Goal: Task Accomplishment & Management: Manage account settings

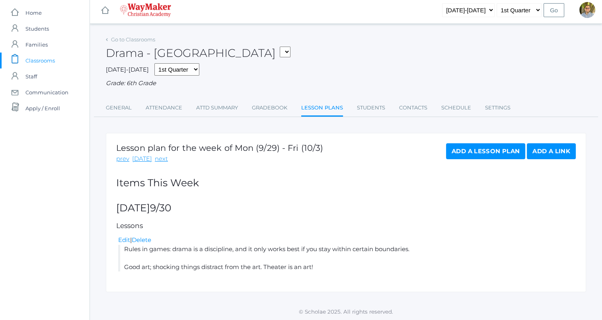
scroll to position [4, 0]
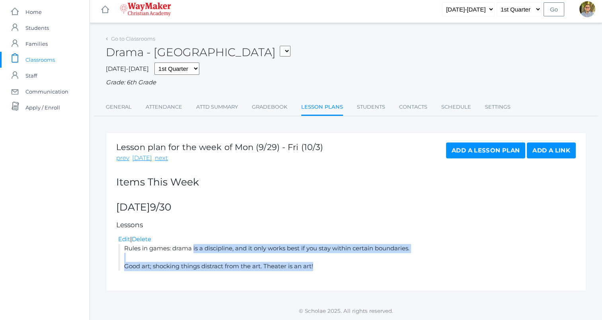
drag, startPoint x: 125, startPoint y: 248, endPoint x: 358, endPoint y: 271, distance: 234.3
click at [358, 271] on div "Lesson plan for the week of Mon (9/29) - Fri (10/3) prev [DATE] next Add a Less…" at bounding box center [346, 211] width 480 height 159
copy li "Rules in games: drama is a discipline, and it only works best if you stay withi…"
click at [470, 153] on link "Add a Lesson Plan" at bounding box center [485, 150] width 79 height 16
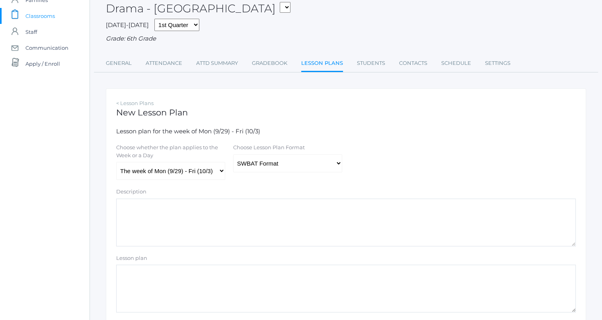
scroll to position [80, 0]
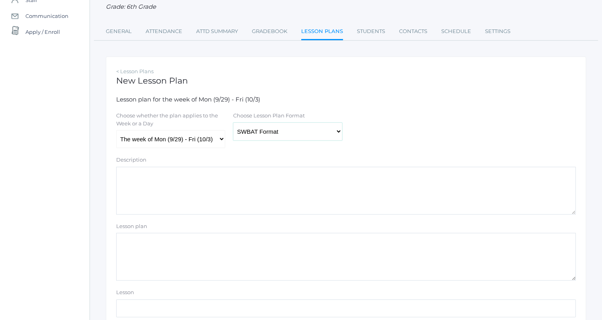
click at [257, 135] on select "Traditional Format SWBAT Format" at bounding box center [287, 132] width 109 height 18
select select "legacy"
click at [233, 123] on select "Traditional Format SWBAT Format" at bounding box center [287, 132] width 109 height 18
click at [205, 135] on select "The week of Mon (9/29) - Fri (10/3) Monday (9/29) Tuesday (9/30) Wednesday (10/…" at bounding box center [170, 139] width 109 height 18
select select "2025-10-01"
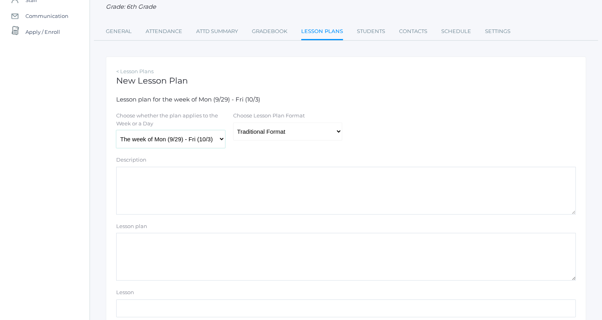
click at [116, 131] on select "The week of Mon (9/29) - Fri (10/3) Monday (9/29) Tuesday (9/30) Wednesday (10/…" at bounding box center [170, 139] width 109 height 18
click at [184, 242] on textarea "Lesson plan" at bounding box center [346, 257] width 460 height 48
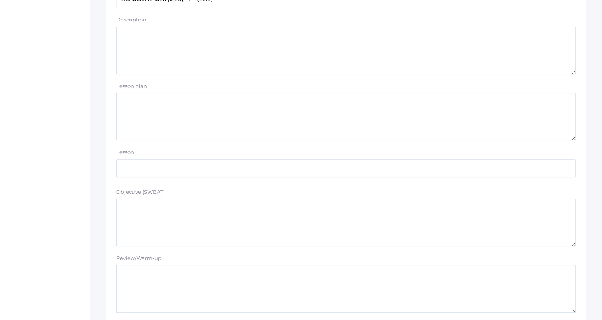
scroll to position [239, 0]
paste textarea "Rules in games: drama is a discipline, and it only works best if you stay withi…"
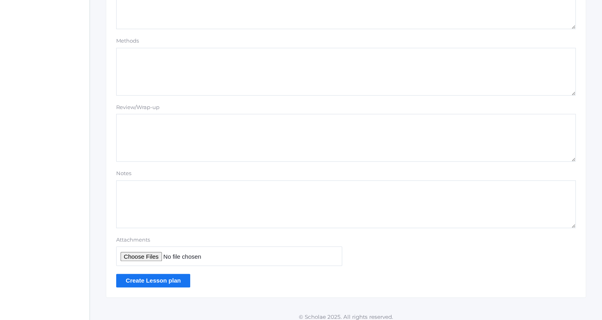
scroll to position [673, 0]
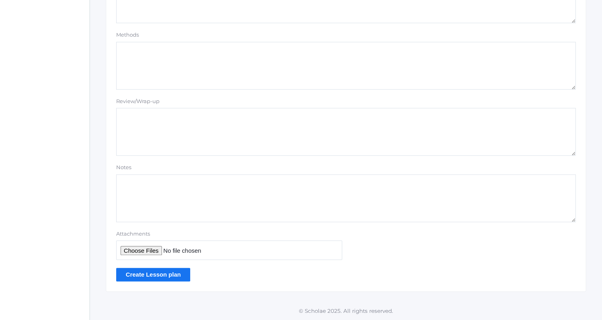
type textarea "Rules in games: drama is a discipline, and it only works best if you stay withi…"
click at [177, 278] on input "Create Lesson plan" at bounding box center [153, 274] width 74 height 13
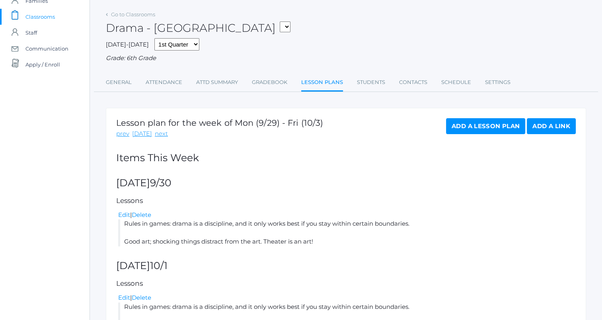
scroll to position [101, 0]
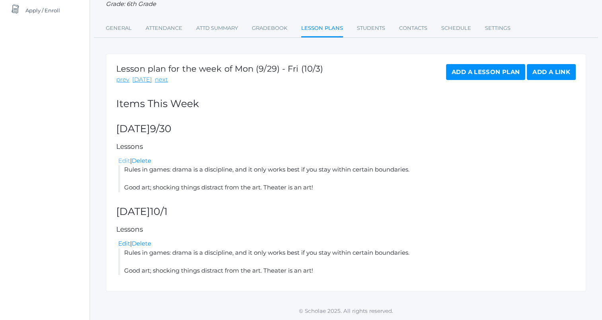
click at [124, 159] on link "Edit" at bounding box center [124, 161] width 12 height 8
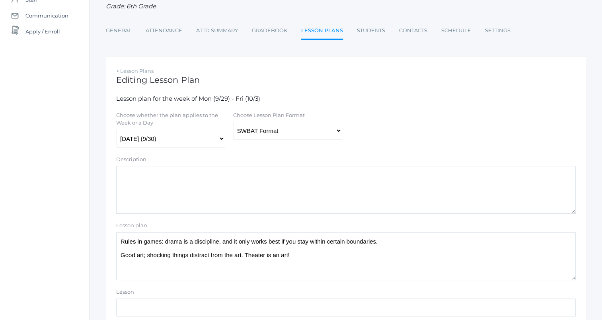
scroll to position [80, 0]
click at [258, 135] on select "Traditional Format SWBAT Format" at bounding box center [287, 131] width 109 height 18
select select "legacy"
click at [233, 123] on select "Traditional Format SWBAT Format" at bounding box center [287, 131] width 109 height 18
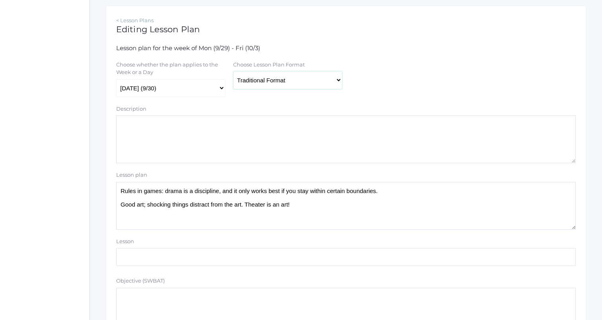
scroll to position [239, 0]
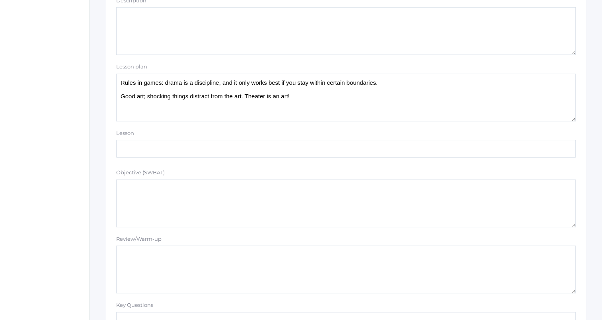
click at [320, 102] on textarea "Rules in games: drama is a discipline, and it only works best if you stay withi…" at bounding box center [346, 98] width 460 height 48
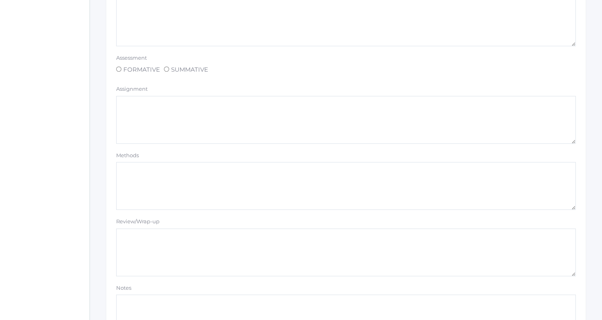
scroll to position [557, 0]
type textarea "Scenes in groups"
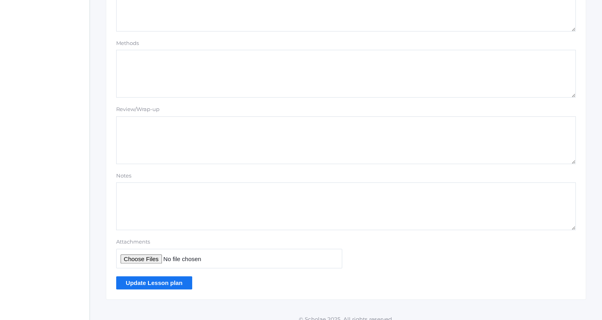
scroll to position [673, 0]
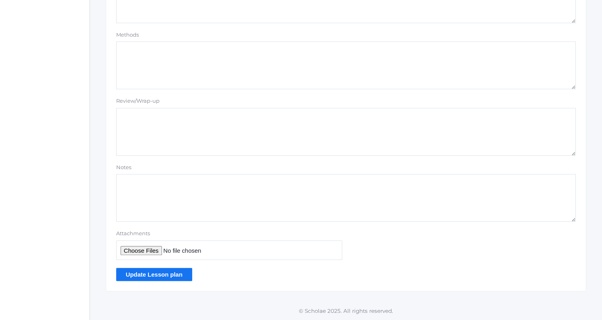
click at [177, 275] on input "Update Lesson plan" at bounding box center [154, 274] width 76 height 13
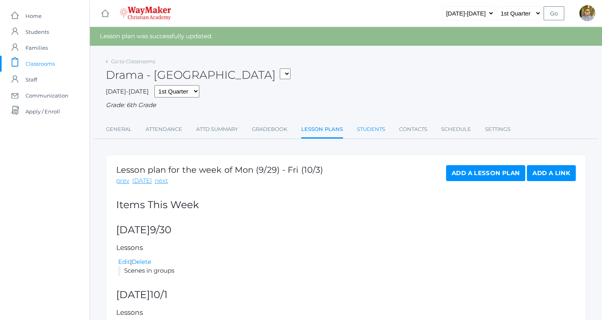
click at [361, 130] on link "Students" at bounding box center [371, 129] width 28 height 16
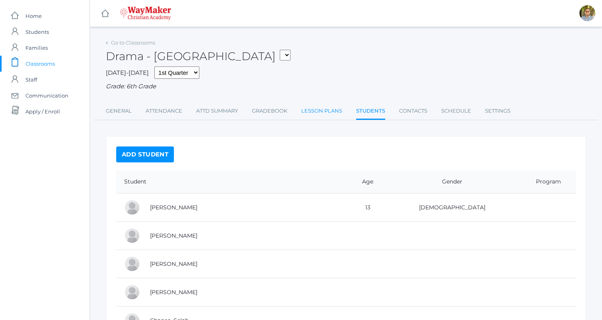
click at [340, 110] on link "Lesson Plans" at bounding box center [321, 111] width 41 height 16
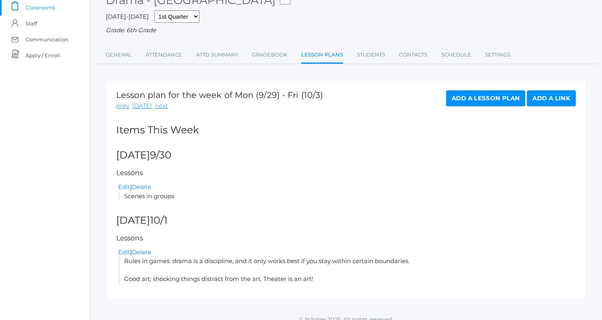
scroll to position [65, 0]
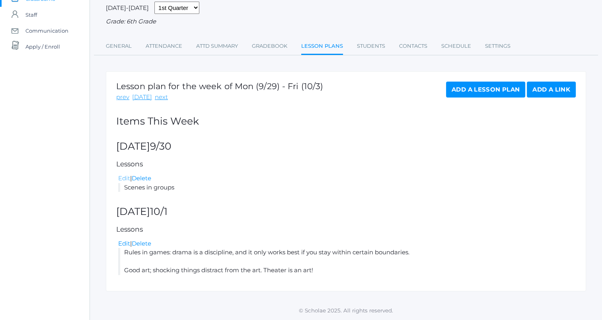
click at [125, 176] on link "Edit" at bounding box center [124, 178] width 12 height 8
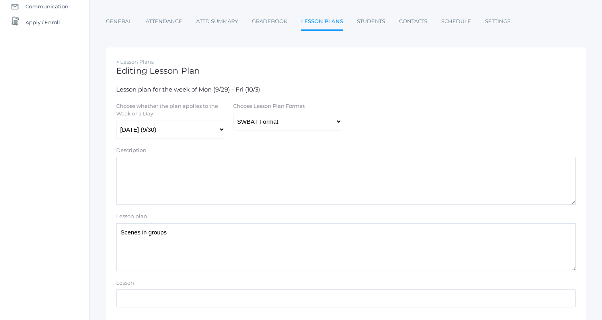
scroll to position [40, 0]
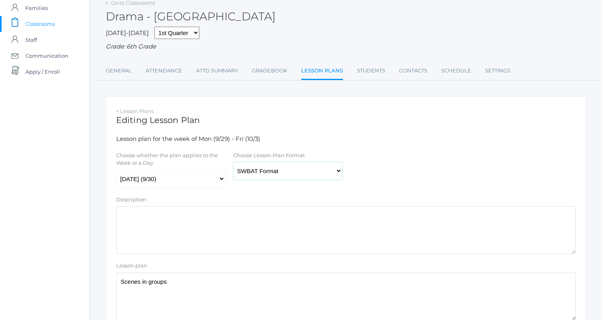
click at [250, 168] on select "Traditional Format SWBAT Format" at bounding box center [287, 171] width 109 height 18
select select "legacy"
click at [233, 162] on select "Traditional Format SWBAT Format" at bounding box center [287, 171] width 109 height 18
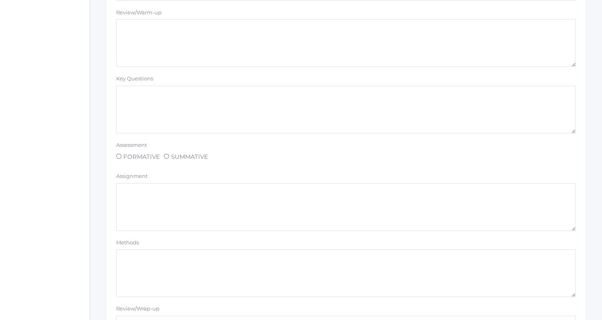
scroll to position [673, 0]
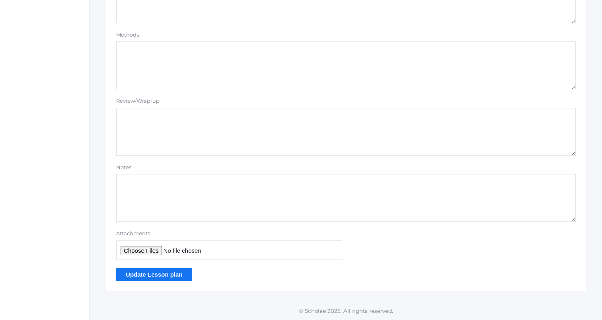
click at [150, 247] on input "Attachments" at bounding box center [229, 250] width 226 height 20
type input "C:\fakepath\Theater Groups.docx"
click at [161, 276] on input "Update Lesson plan" at bounding box center [154, 274] width 76 height 13
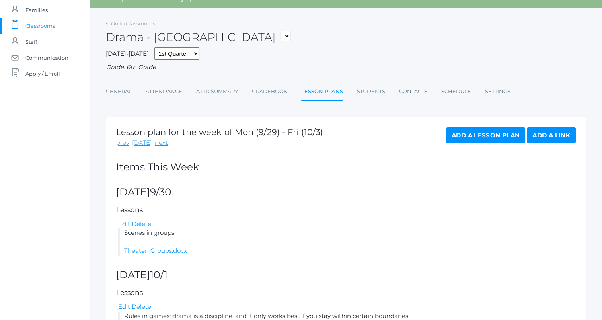
scroll to position [101, 0]
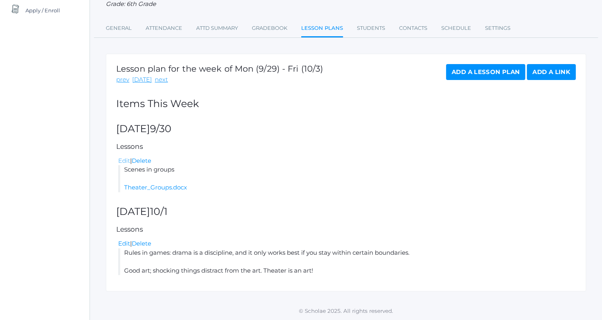
click at [125, 164] on link "Edit" at bounding box center [124, 161] width 12 height 8
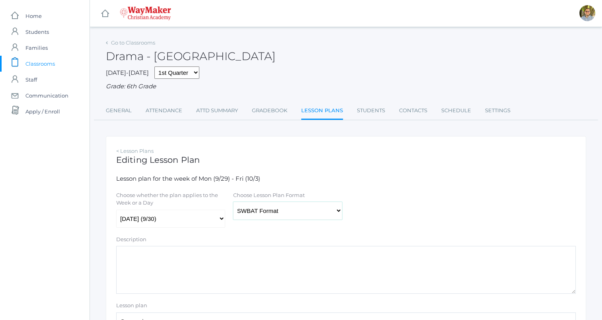
click at [276, 212] on select "Traditional Format SWBAT Format" at bounding box center [287, 211] width 109 height 18
select select "legacy"
click at [233, 202] on select "Traditional Format SWBAT Format" at bounding box center [287, 211] width 109 height 18
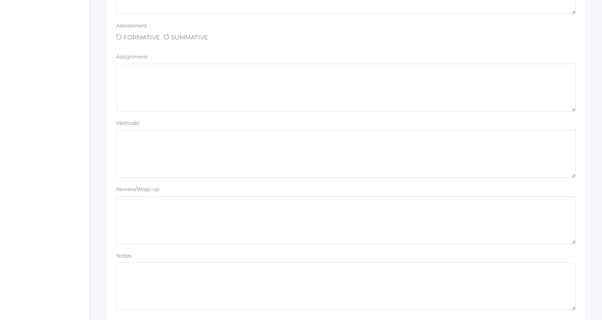
scroll to position [710, 0]
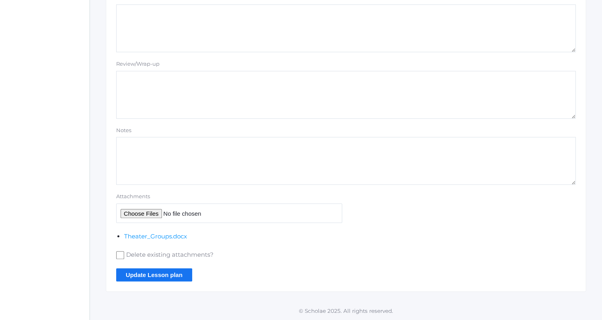
click at [148, 214] on input "Attachments" at bounding box center [229, 213] width 226 height 20
type input "C:\fakepath\Silver Handles Mutiny.docx"
click at [164, 276] on input "Update Lesson plan" at bounding box center [154, 274] width 76 height 13
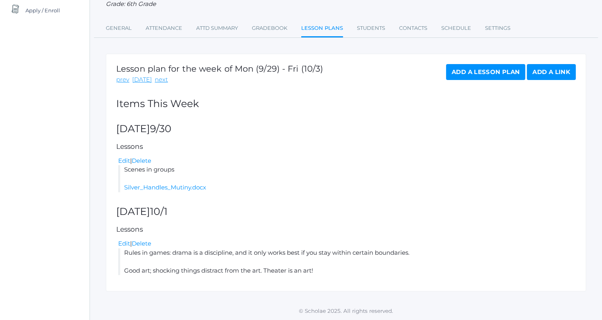
scroll to position [101, 0]
click at [123, 158] on link "Edit" at bounding box center [124, 161] width 12 height 8
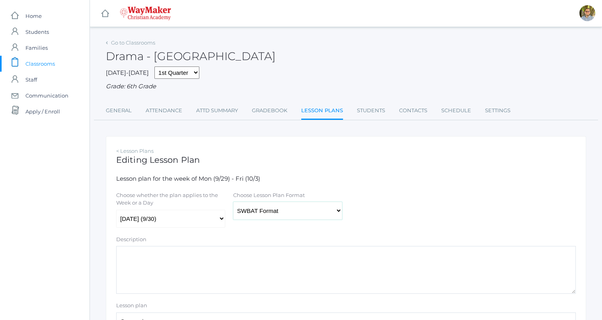
click at [307, 207] on select "Traditional Format SWBAT Format" at bounding box center [287, 211] width 109 height 18
select select "legacy"
click at [233, 202] on select "Traditional Format SWBAT Format" at bounding box center [287, 211] width 109 height 18
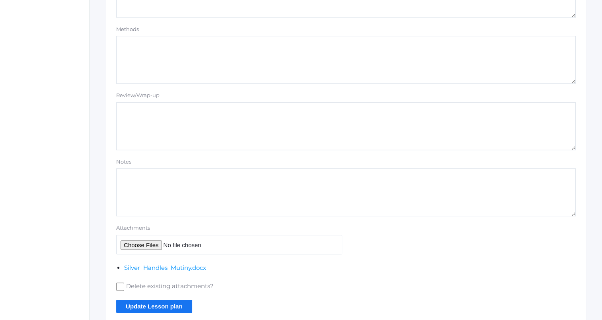
scroll to position [710, 0]
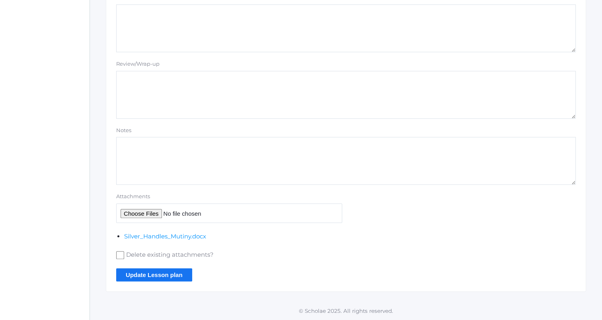
click at [146, 213] on input "Attachments" at bounding box center [229, 213] width 226 height 20
type input "C:\fakepath\Theater Groups.docx"
click at [163, 275] on input "Update Lesson plan" at bounding box center [154, 274] width 76 height 13
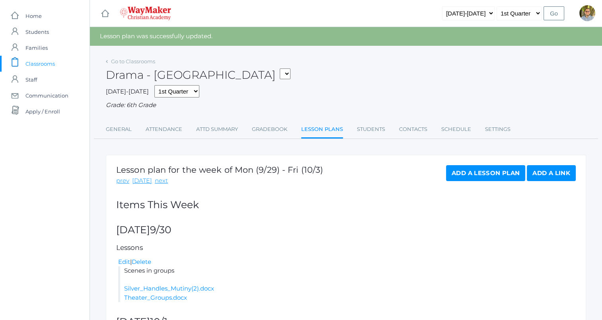
scroll to position [80, 0]
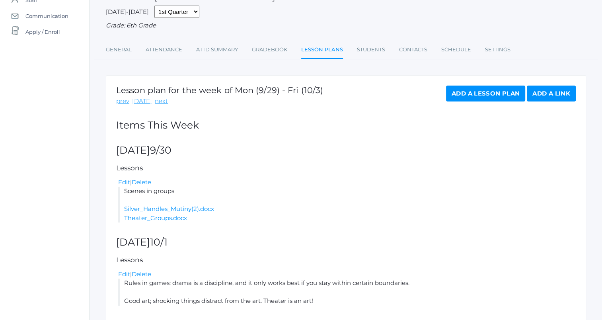
click at [340, 163] on div "Lesson plan for the week of Mon (9/29) - Fri (10/3) prev today next Add a Lesso…" at bounding box center [346, 198] width 480 height 247
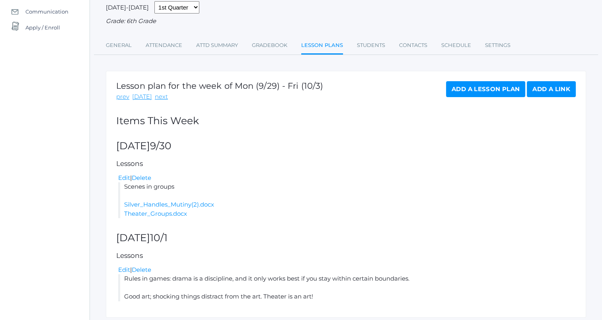
scroll to position [70, 0]
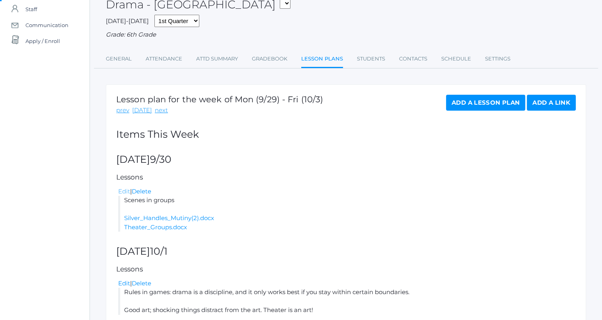
click at [124, 191] on link "Edit" at bounding box center [124, 191] width 12 height 8
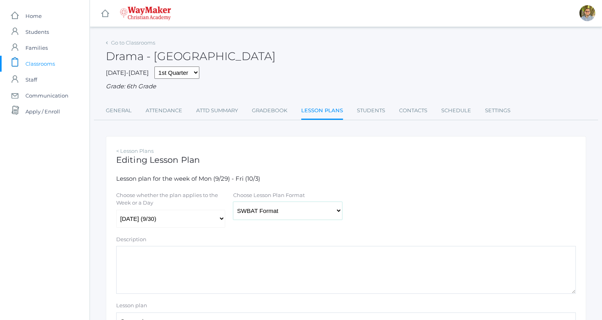
click at [265, 209] on select "Traditional Format SWBAT Format" at bounding box center [287, 211] width 109 height 18
select select "legacy"
click at [233, 202] on select "Traditional Format SWBAT Format" at bounding box center [287, 211] width 109 height 18
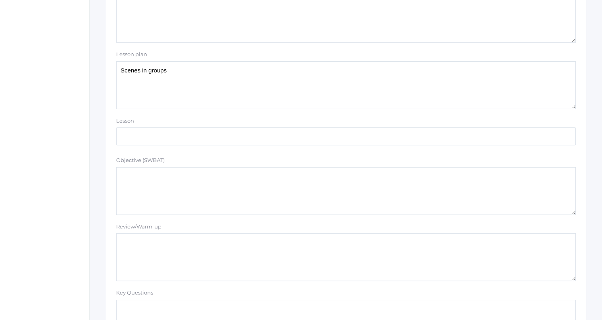
scroll to position [279, 0]
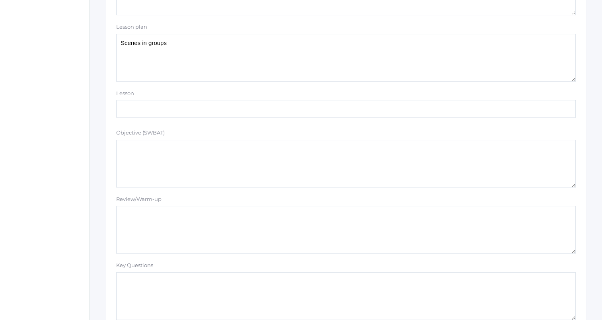
click at [232, 68] on textarea "Scenes in groups" at bounding box center [346, 58] width 460 height 48
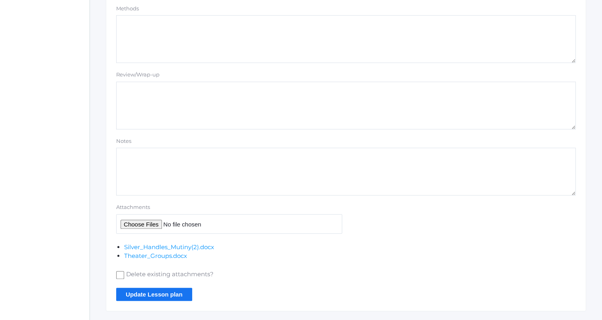
scroll to position [719, 0]
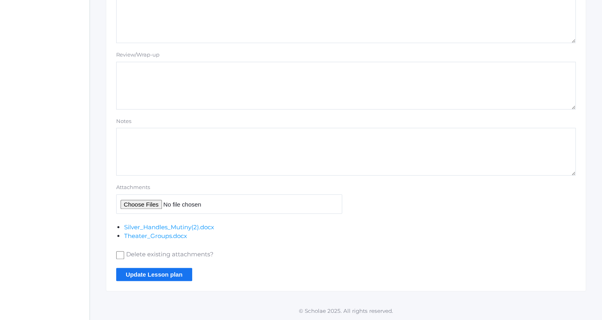
type textarea "Scenes in groups Supervised: Silver handles mutiny"
click at [153, 273] on input "Update Lesson plan" at bounding box center [154, 274] width 76 height 13
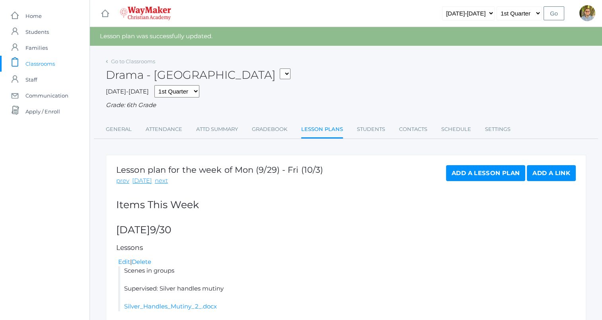
scroll to position [80, 0]
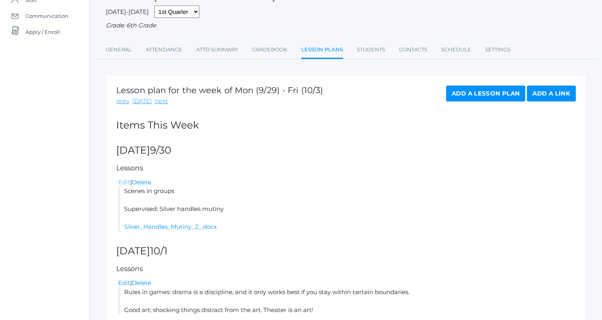
click at [123, 184] on link "Edit" at bounding box center [124, 182] width 12 height 8
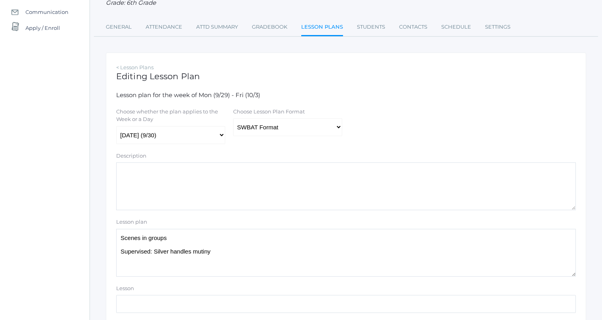
scroll to position [33, 0]
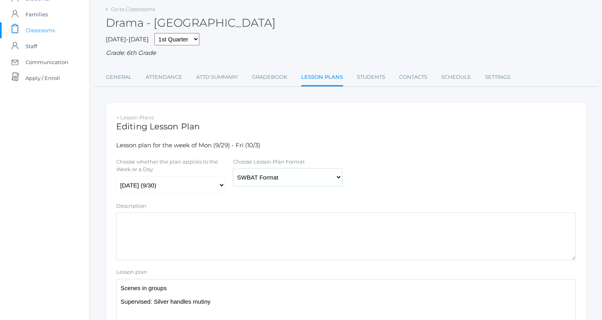
click at [287, 174] on select "Traditional Format SWBAT Format" at bounding box center [287, 177] width 109 height 18
select select "legacy"
click at [233, 168] on select "Traditional Format SWBAT Format" at bounding box center [287, 177] width 109 height 18
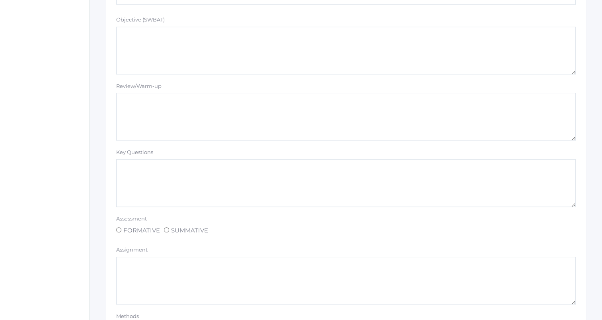
scroll to position [710, 0]
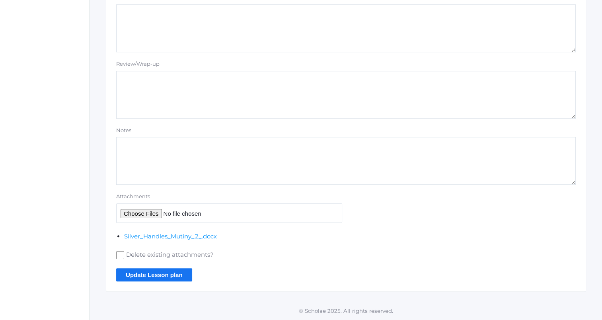
click at [131, 212] on input "Attachments" at bounding box center [229, 213] width 226 height 20
type input "C:\fakepath\Theater Groups.docx"
click at [168, 271] on input "Update Lesson plan" at bounding box center [154, 274] width 76 height 13
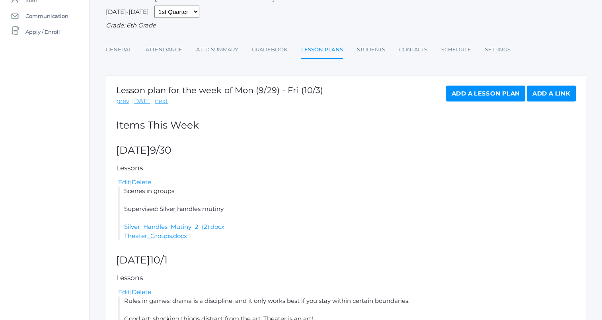
scroll to position [119, 0]
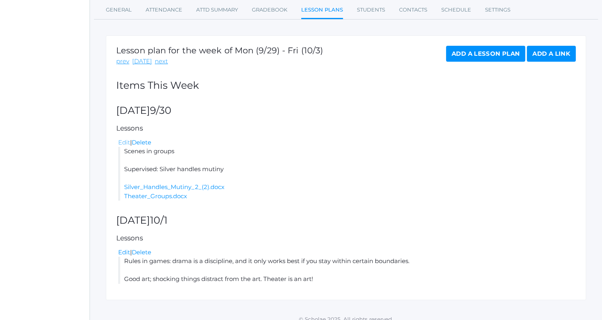
click at [122, 141] on link "Edit" at bounding box center [124, 143] width 12 height 8
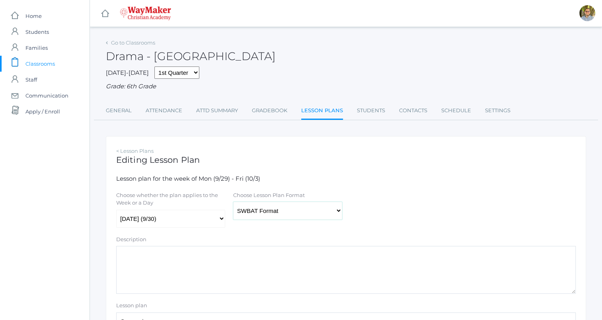
click at [295, 211] on select "Traditional Format SWBAT Format" at bounding box center [287, 211] width 109 height 18
select select "legacy"
click at [233, 202] on select "Traditional Format SWBAT Format" at bounding box center [287, 211] width 109 height 18
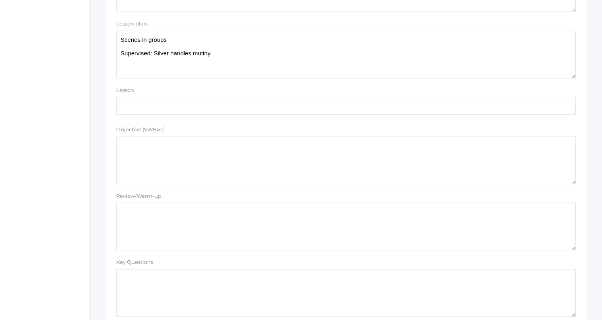
scroll to position [239, 0]
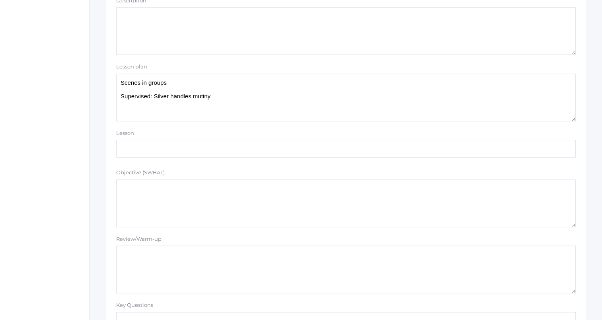
click at [246, 107] on textarea "Scenes in groups Supervised: Silver handles mutiny" at bounding box center [346, 98] width 460 height 48
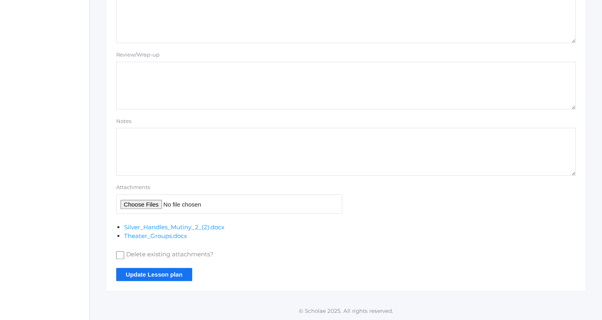
type textarea "Scenes in groups Supervised: Silver handles mutiny Chase/Leah: Hiccup/Astrid"
click at [139, 207] on input "Attachments" at bounding box center [229, 204] width 226 height 20
type input "C:\fakepath\Astrid Inspires HIccup.docx"
click at [157, 277] on input "Update Lesson plan" at bounding box center [154, 274] width 76 height 13
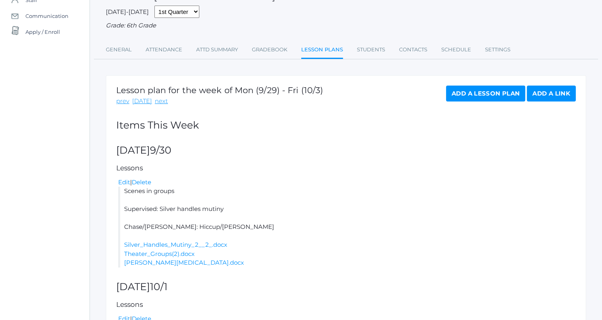
scroll to position [119, 0]
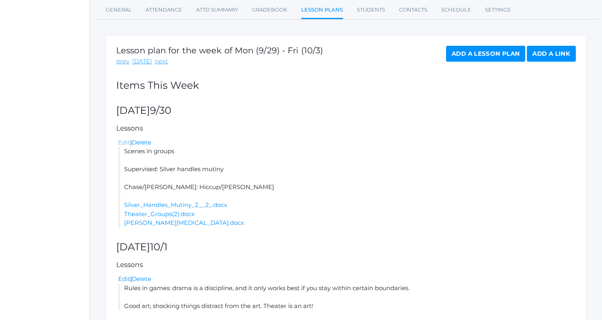
click at [124, 143] on link "Edit" at bounding box center [124, 143] width 12 height 8
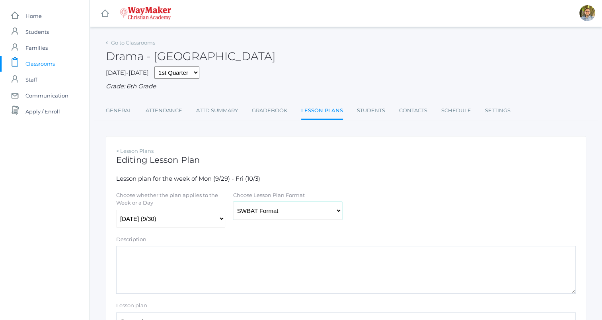
click at [264, 211] on select "Traditional Format SWBAT Format" at bounding box center [287, 211] width 109 height 18
select select "legacy"
click at [233, 202] on select "Traditional Format SWBAT Format" at bounding box center [287, 211] width 109 height 18
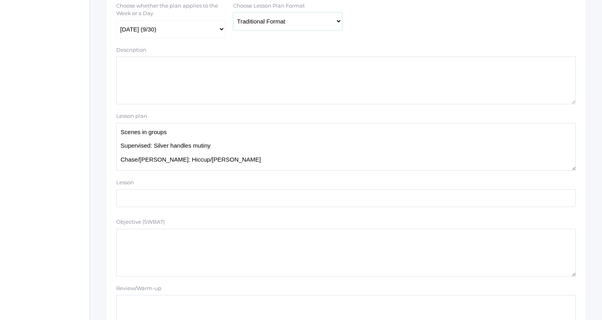
scroll to position [199, 0]
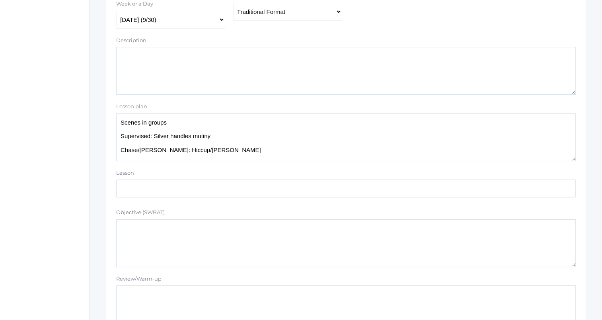
click at [257, 152] on textarea "Scenes in groups Supervised: Silver handles mutiny Chase/Leah: Hiccup/Astrid" at bounding box center [346, 137] width 460 height 48
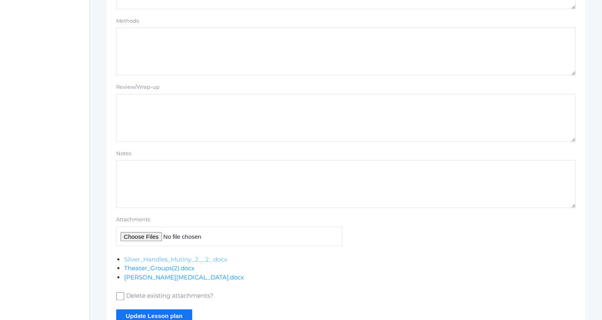
scroll to position [728, 0]
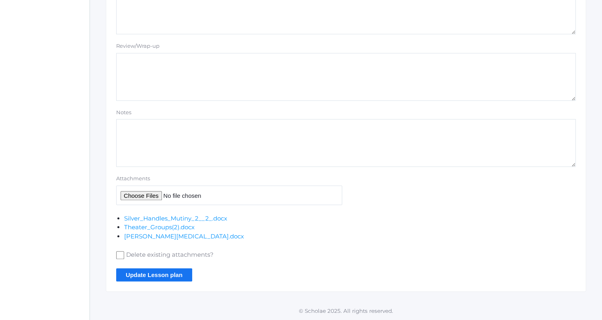
type textarea "Scenes in groups Supervised: Silver handles mutiny Chase/[PERSON_NAME]: Hiccup/…"
click at [151, 196] on input "Attachments" at bounding box center [229, 195] width 226 height 20
type input "C:\fakepath\Edmund Meets White Witch.docx"
click at [158, 275] on input "Update Lesson plan" at bounding box center [154, 274] width 76 height 13
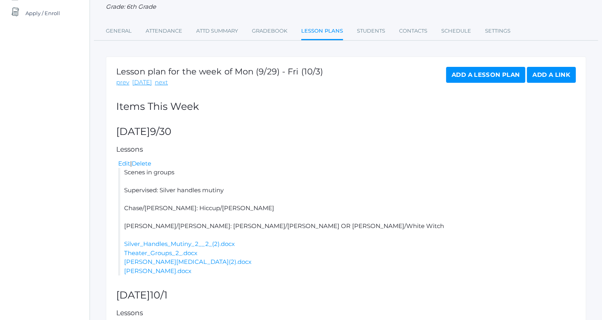
scroll to position [119, 0]
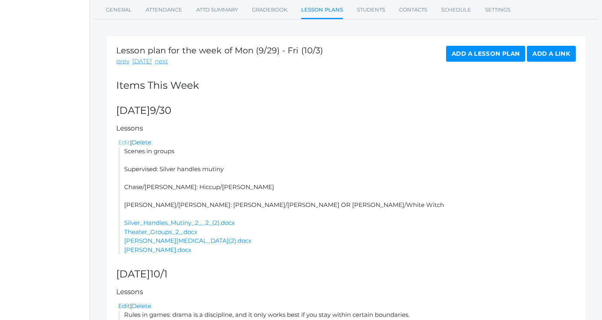
click at [124, 145] on link "Edit" at bounding box center [124, 143] width 12 height 8
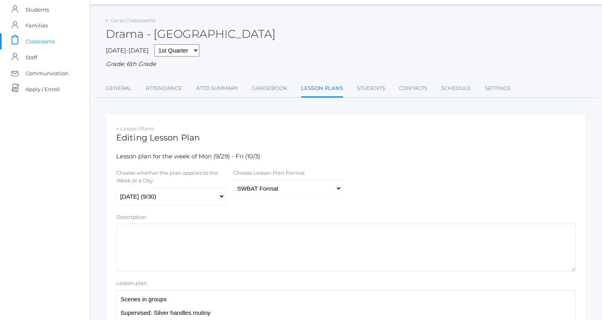
scroll to position [80, 0]
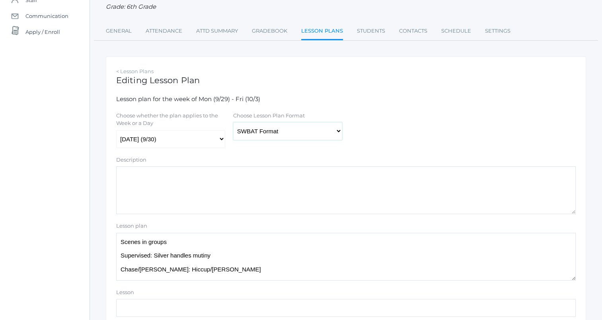
click at [274, 132] on select "Traditional Format SWBAT Format" at bounding box center [287, 131] width 109 height 18
select select "legacy"
click at [233, 123] on select "Traditional Format SWBAT Format" at bounding box center [287, 131] width 109 height 18
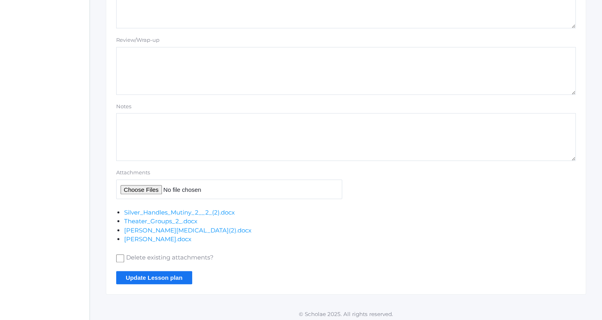
scroll to position [737, 0]
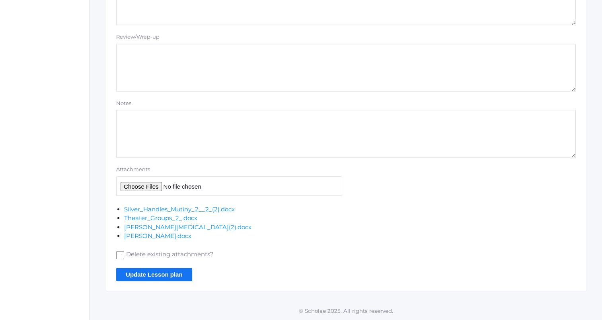
click at [142, 187] on input "Attachments" at bounding box center [229, 186] width 226 height 20
click at [167, 185] on input "Attachments" at bounding box center [229, 186] width 226 height 20
type input "C:\fakepath\Higgins Eliza (shortened).docx"
click at [171, 273] on input "Update Lesson plan" at bounding box center [154, 274] width 76 height 13
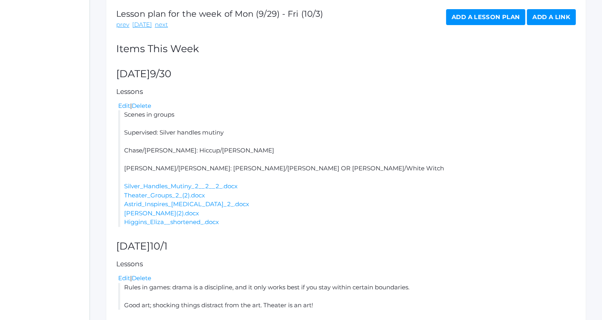
scroll to position [159, 0]
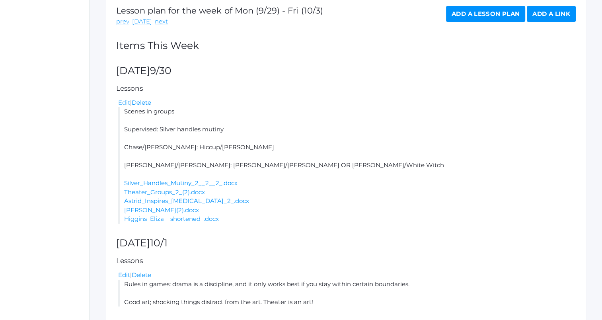
click at [124, 102] on link "Edit" at bounding box center [124, 103] width 12 height 8
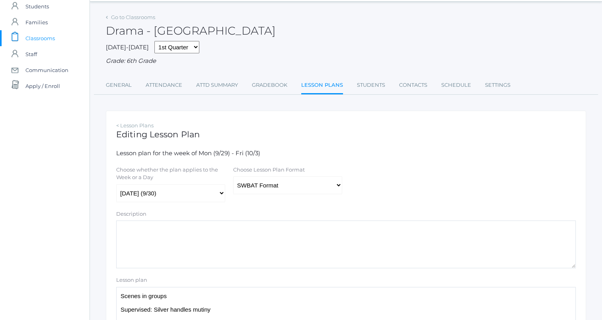
scroll to position [40, 0]
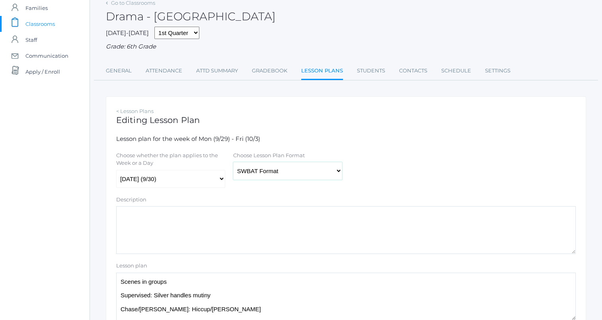
click at [280, 171] on select "Traditional Format SWBAT Format" at bounding box center [287, 171] width 109 height 18
select select "legacy"
click at [233, 162] on select "Traditional Format SWBAT Format" at bounding box center [287, 171] width 109 height 18
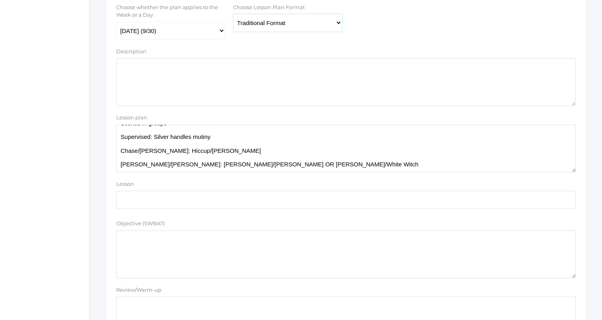
scroll to position [199, 0]
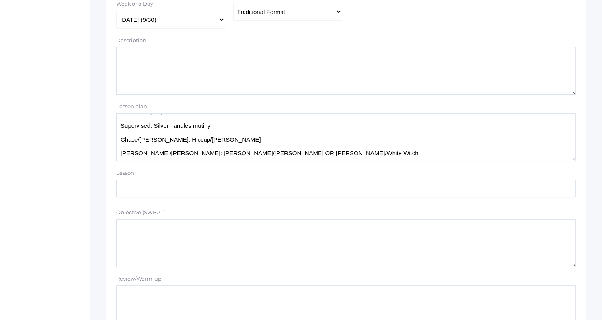
click at [282, 153] on textarea "Scenes in groups Supervised: Silver handles mutiny Chase/Leah: Hiccup/Astrid Ch…" at bounding box center [346, 137] width 460 height 48
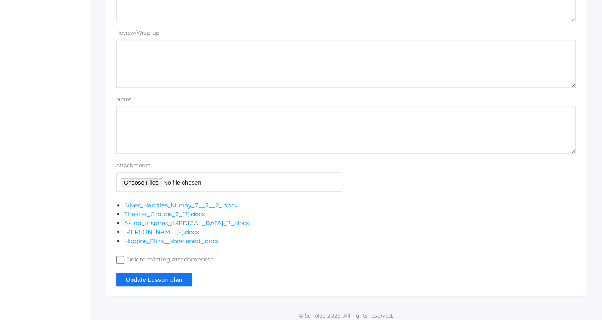
scroll to position [746, 0]
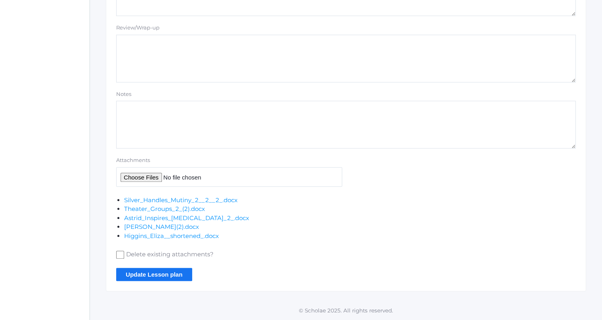
type textarea "Scenes in groups Supervised: Silver handles mutiny Chase/Leah: Hiccup/Astrid Ch…"
click at [150, 177] on input "Attachments" at bounding box center [229, 177] width 226 height 20
type input "C:\fakepath\Marie Ella.docx"
click at [170, 268] on input "Update Lesson plan" at bounding box center [154, 274] width 76 height 13
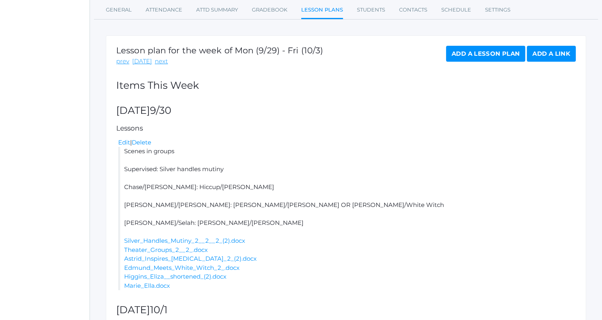
scroll to position [159, 0]
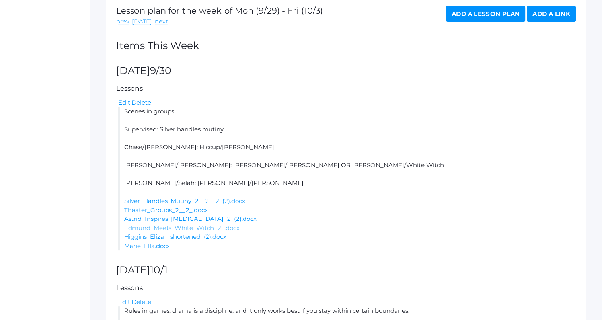
click at [160, 228] on link "Edmund_Meets_White_Witch_2_.docx" at bounding box center [181, 228] width 115 height 8
click at [124, 103] on link "Edit" at bounding box center [124, 103] width 12 height 8
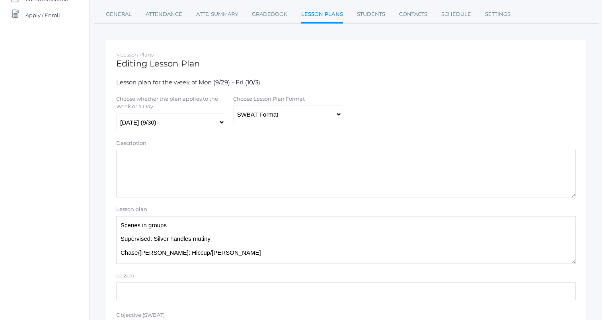
scroll to position [119, 0]
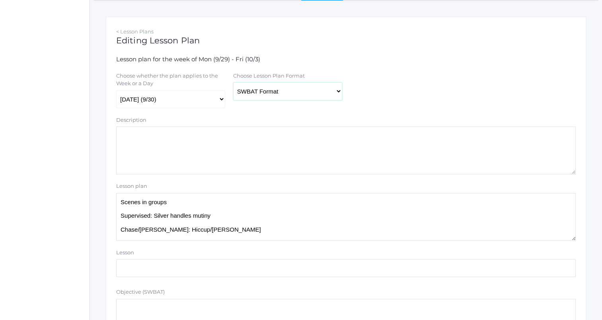
click at [314, 92] on select "Traditional Format SWBAT Format" at bounding box center [287, 91] width 109 height 18
select select "legacy"
click at [233, 83] on select "Traditional Format SWBAT Format" at bounding box center [287, 91] width 109 height 18
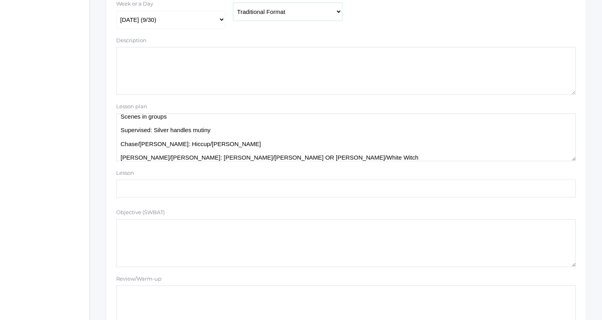
scroll to position [24, 0]
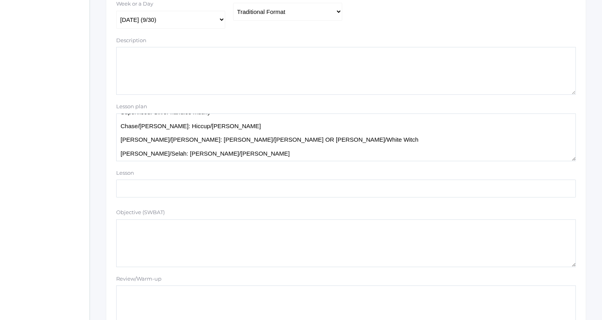
click at [222, 130] on textarea "Scenes in groups Supervised: Silver handles mutiny Chase/Leah: Hiccup/Astrid Ch…" at bounding box center [346, 137] width 460 height 48
click at [221, 127] on textarea "Scenes in groups Supervised: Silver handles mutiny Chase/Leah: Hiccup/Astrid Ch…" at bounding box center [346, 137] width 460 height 48
click at [262, 138] on textarea "Scenes in groups Supervised: Silver handles mutiny Chase/Leah: Hiccup/Astrid Ch…" at bounding box center [346, 137] width 460 height 48
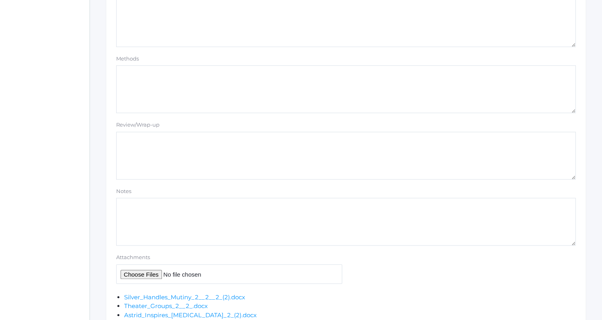
scroll to position [755, 0]
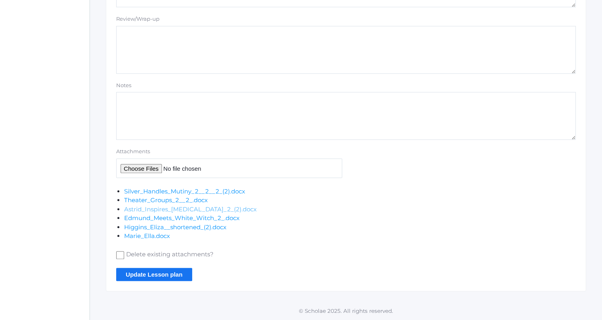
type textarea "Scenes in groups Supervised: Silver handles mutiny Chase/Leah: Edmund/White Wit…"
drag, startPoint x: 148, startPoint y: 210, endPoint x: 298, endPoint y: 265, distance: 159.9
click at [176, 271] on input "Update Lesson plan" at bounding box center [154, 274] width 76 height 13
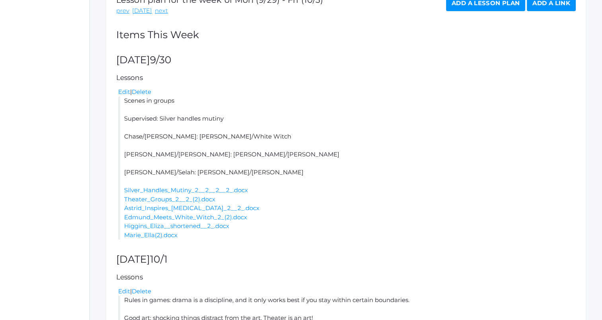
scroll to position [218, 0]
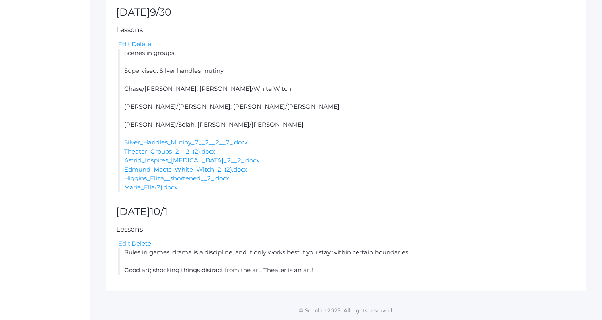
click at [123, 244] on link "Edit" at bounding box center [124, 244] width 12 height 8
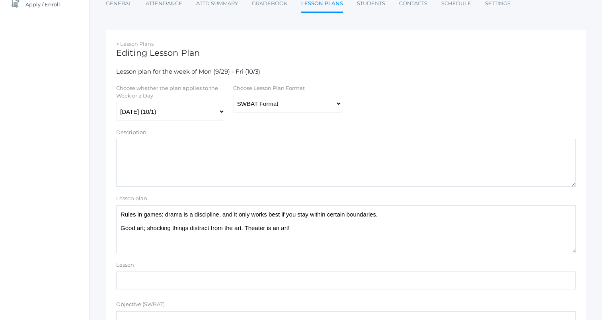
scroll to position [119, 0]
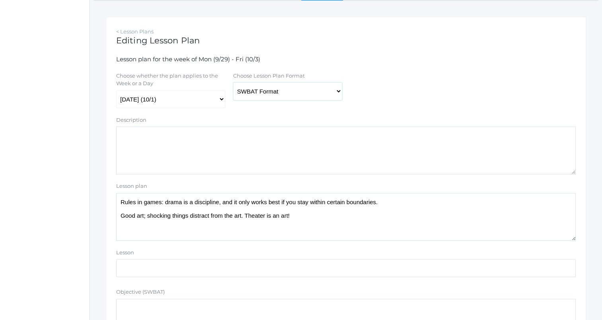
click at [257, 94] on select "Traditional Format SWBAT Format" at bounding box center [287, 91] width 109 height 18
select select "legacy"
click at [233, 83] on select "Traditional Format SWBAT Format" at bounding box center [287, 91] width 109 height 18
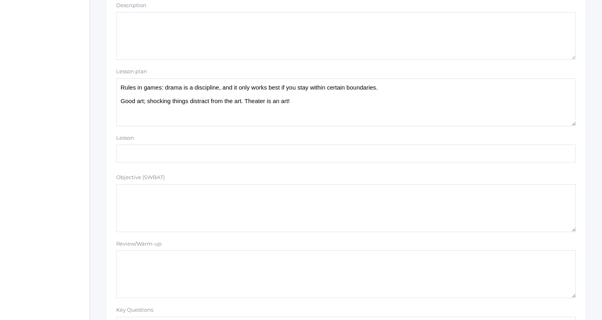
scroll to position [239, 0]
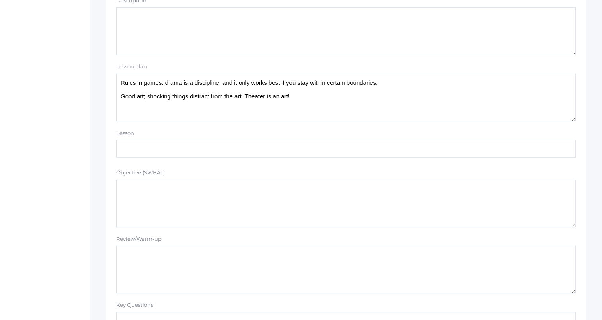
drag, startPoint x: 120, startPoint y: 83, endPoint x: 345, endPoint y: 115, distance: 227.9
click at [345, 115] on textarea "Rules in games: drama is a discipline, and it only works best if you stay withi…" at bounding box center [346, 98] width 460 height 48
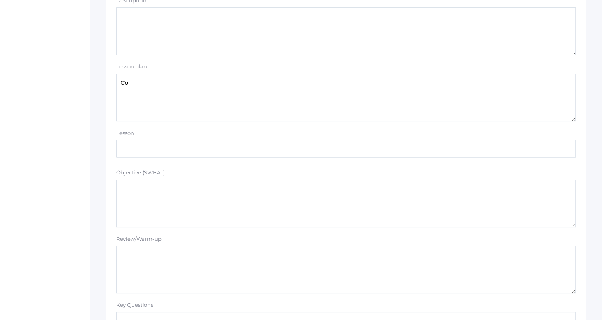
type textarea "C"
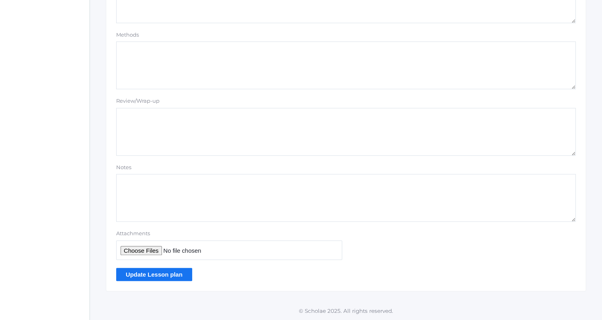
type textarea "Continue scenes from [DATE]"
click at [180, 271] on input "Update Lesson plan" at bounding box center [154, 274] width 76 height 13
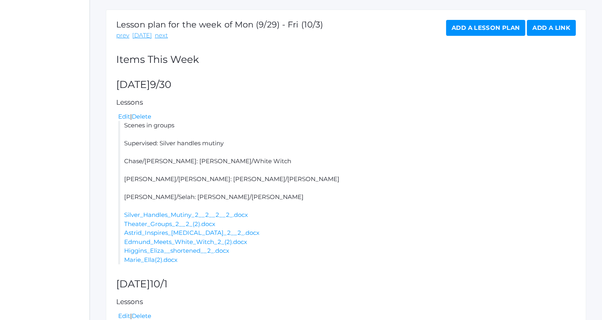
scroll to position [159, 0]
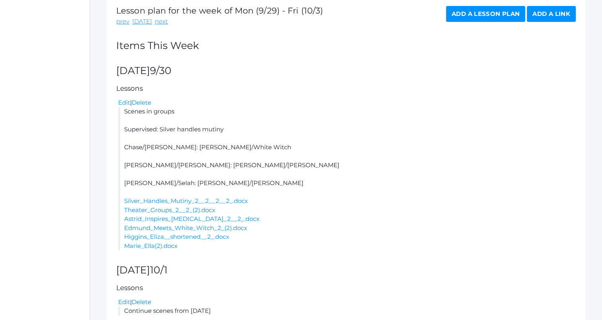
click at [458, 9] on link "Add a Lesson Plan" at bounding box center [485, 14] width 79 height 16
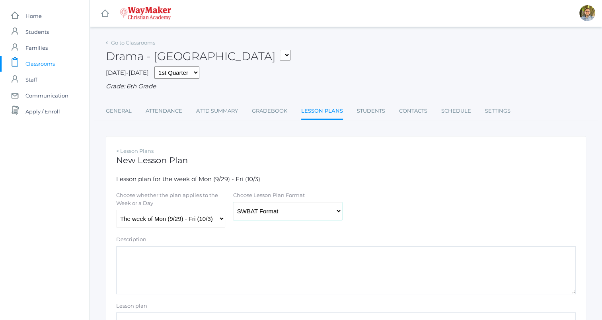
click at [241, 211] on select "Traditional Format SWBAT Format" at bounding box center [287, 211] width 109 height 18
select select "legacy"
click at [233, 202] on select "Traditional Format SWBAT Format" at bounding box center [287, 211] width 109 height 18
click at [172, 219] on select "The week of Mon (9/29) - Fri (10/3) [DATE] (9/29) [DATE] (9/30) [DATE] (10/1) […" at bounding box center [170, 219] width 109 height 18
select select "[DATE]"
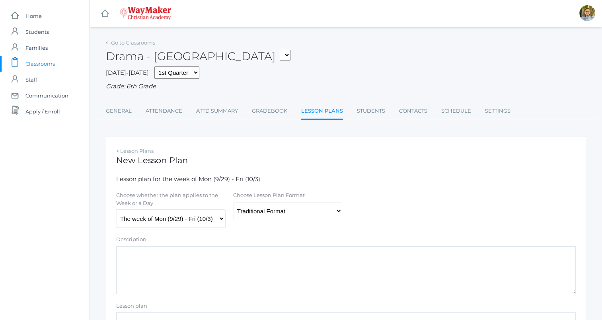
click at [116, 210] on select "The week of Mon (9/29) - Fri (10/3) [DATE] (9/29) [DATE] (9/30) [DATE] (10/1) […" at bounding box center [170, 219] width 109 height 18
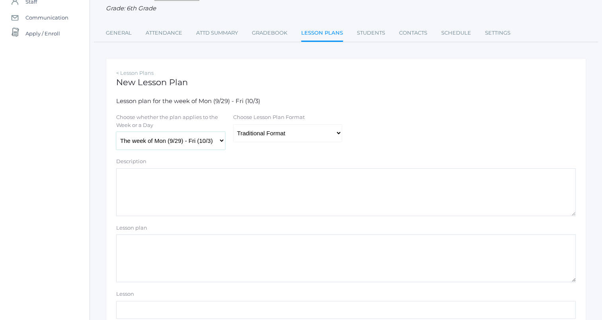
scroll to position [80, 0]
click at [213, 247] on textarea "Lesson plan" at bounding box center [346, 257] width 460 height 48
paste textarea "Rules in games: drama is a discipline, and it only works best if you stay withi…"
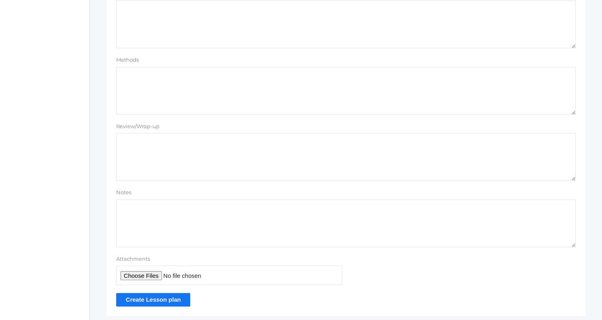
scroll to position [673, 0]
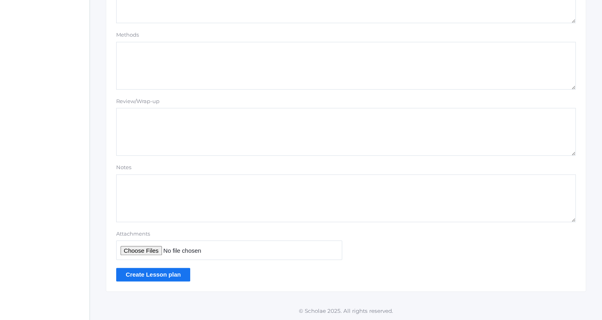
type textarea "Rules in games: drama is a discipline, and it only works best if you stay withi…"
click at [167, 275] on input "Create Lesson plan" at bounding box center [153, 274] width 74 height 13
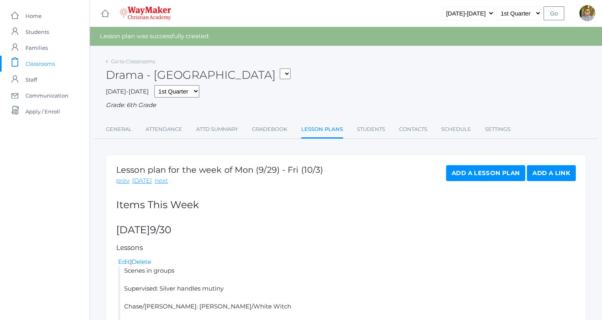
click at [46, 64] on span "Classrooms" at bounding box center [39, 64] width 29 height 16
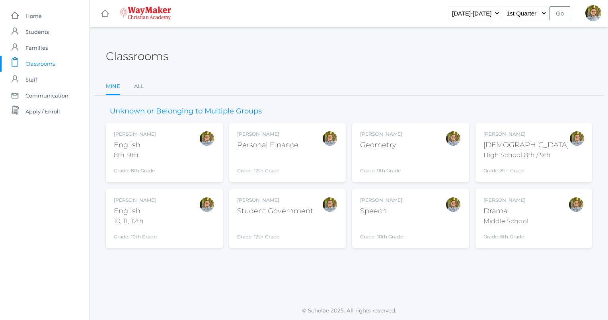
click at [548, 140] on div "Bible" at bounding box center [527, 145] width 86 height 11
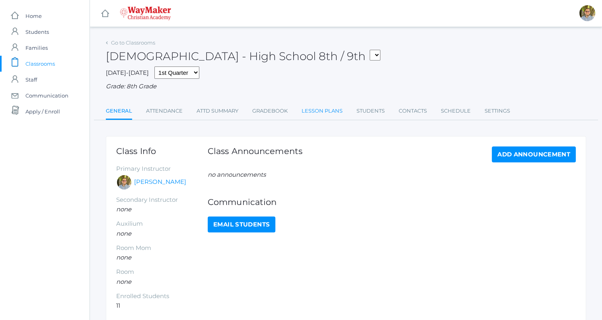
click at [314, 111] on link "Lesson Plans" at bounding box center [322, 111] width 41 height 16
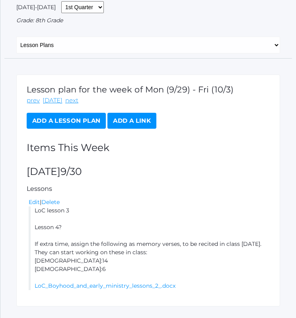
scroll to position [92, 0]
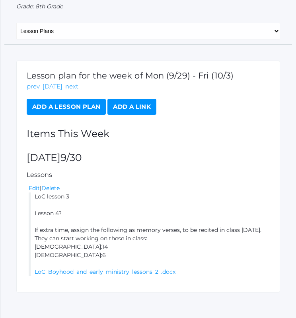
drag, startPoint x: 34, startPoint y: 185, endPoint x: 88, endPoint y: 244, distance: 80.0
click at [88, 244] on li "LoC lesson 3 Lesson 4? If extra time, assign the following as memory verses, to…" at bounding box center [149, 234] width 241 height 84
copy li "LoC lesson 3 Lesson 4? If extra time, assign the following as memory verses, to…"
click at [151, 192] on li "LoC lesson 3 Lesson 4? If extra time, assign the following as memory verses, to…" at bounding box center [149, 234] width 241 height 84
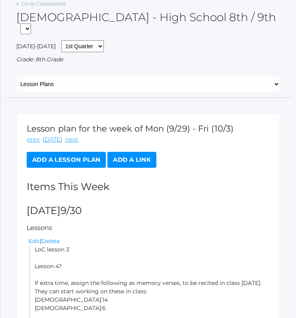
scroll to position [0, 0]
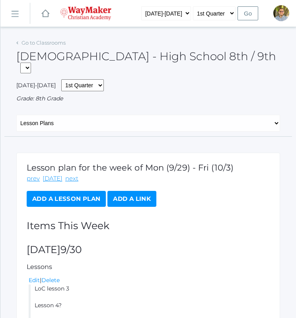
click at [46, 39] on div "Go to Classrooms" at bounding box center [40, 43] width 49 height 8
click at [51, 47] on div "Bible - High School 8th / 9th FINANCE - Personal Finance SG - Student Governmen…" at bounding box center [148, 58] width 264 height 42
click at [53, 39] on div "Bible - High School 8th / 9th FINANCE - Personal Finance SG - Student Governmen…" at bounding box center [148, 58] width 264 height 42
click at [56, 44] on link "Go to Classrooms" at bounding box center [43, 42] width 44 height 6
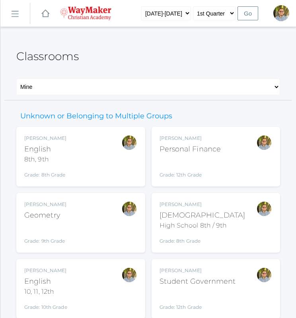
click at [112, 152] on div "Kylen Braileanu English 8th, 9th Grade: 8th Grade 08ENGLISH" at bounding box center [80, 157] width 113 height 44
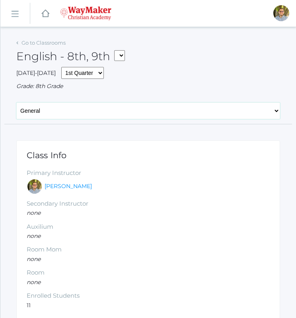
drag, startPoint x: 74, startPoint y: 113, endPoint x: 78, endPoint y: 120, distance: 8.2
click at [74, 113] on select "General Attendance Attd Summary Gradebook Lesson Plans Students Contacts Schedu…" at bounding box center [148, 110] width 264 height 17
select select "/classrooms/2528/lesson_plans?term=1"
click at [16, 102] on select "General Attendance Attd Summary Gradebook Lesson Plans Students Contacts Schedu…" at bounding box center [148, 110] width 264 height 17
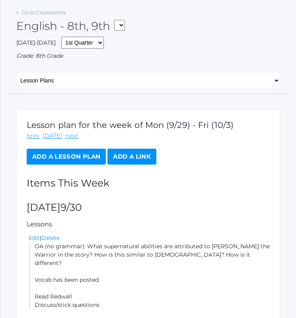
scroll to position [67, 0]
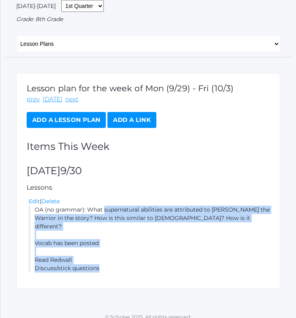
drag, startPoint x: 34, startPoint y: 211, endPoint x: 117, endPoint y: 263, distance: 98.4
click at [117, 263] on li "OA (no grammar): What supernatural abilities are attributed to [PERSON_NAME] th…" at bounding box center [149, 238] width 241 height 67
copy li "OA (no grammar): What supernatural abilities are attributed to [PERSON_NAME] th…"
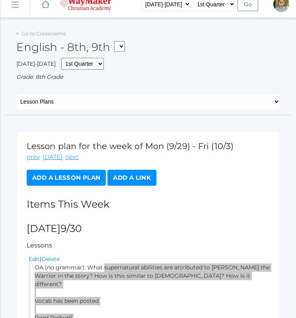
scroll to position [0, 0]
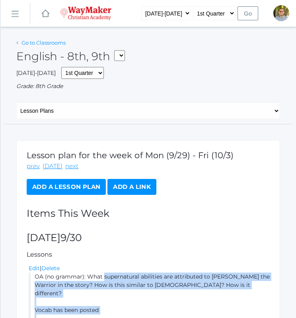
click at [56, 41] on link "Go to Classrooms" at bounding box center [43, 42] width 44 height 6
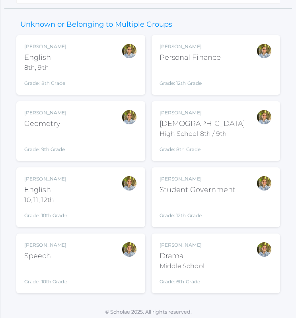
scroll to position [94, 0]
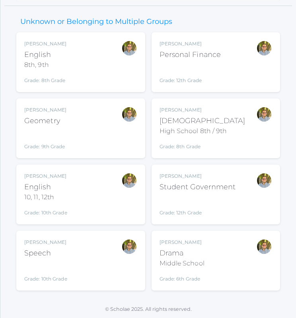
click at [75, 197] on div "Kylen Braileanu English 10, 11, 12th Grade: 10th Grade HSENGLISH" at bounding box center [80, 194] width 113 height 44
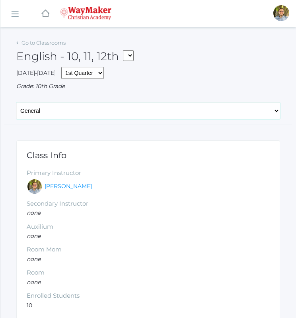
click at [100, 115] on select "General Attendance Attd Summary Gradebook Lesson Plans Students Contacts Schedu…" at bounding box center [148, 110] width 264 height 17
select select "/classrooms/2527/lesson_plans?term=1"
click at [16, 102] on select "General Attendance Attd Summary Gradebook Lesson Plans Students Contacts Schedu…" at bounding box center [148, 110] width 264 height 17
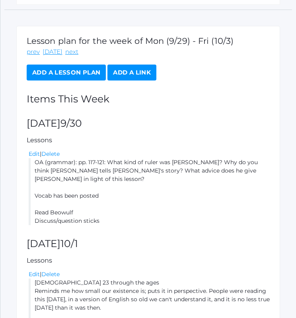
scroll to position [179, 0]
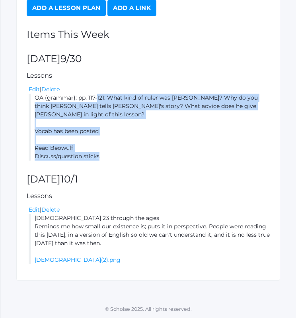
drag, startPoint x: 35, startPoint y: 96, endPoint x: 111, endPoint y: 156, distance: 96.7
click at [111, 156] on li "OA (grammar): pp. 117-121: What kind of ruler was Heremod? Why do you think Hro…" at bounding box center [149, 127] width 241 height 67
copy li "OA (grammar): pp. 117-121: What kind of ruler was Heremod? Why do you think Hro…"
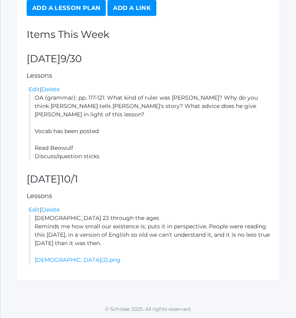
click at [196, 179] on h2 "Wednesday 10/1" at bounding box center [148, 179] width 243 height 11
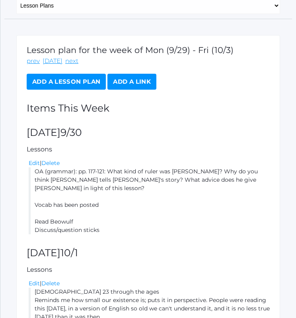
scroll to position [0, 0]
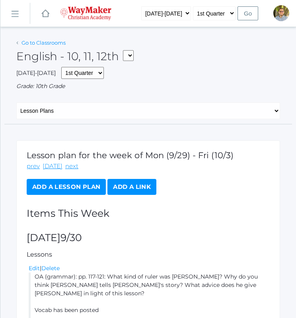
click at [49, 46] on link "Go to Classrooms" at bounding box center [43, 42] width 44 height 6
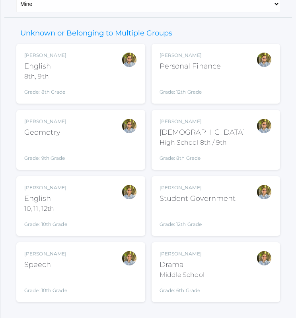
scroll to position [94, 0]
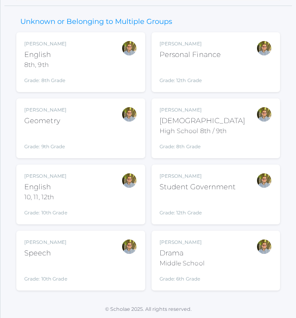
click at [215, 260] on div "Kylen Braileanu Drama Middle School Grade: 6th Grade THEATER" at bounding box center [216, 260] width 113 height 44
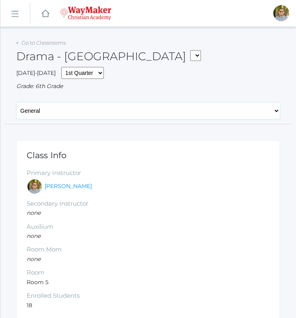
click at [140, 112] on select "General Attendance Attd Summary Gradebook Lesson Plans Students Contacts Schedu…" at bounding box center [148, 110] width 264 height 17
select select "/classrooms/2547/lesson_plans?term=1"
click at [16, 102] on select "General Attendance Attd Summary Gradebook Lesson Plans Students Contacts Schedu…" at bounding box center [148, 110] width 264 height 17
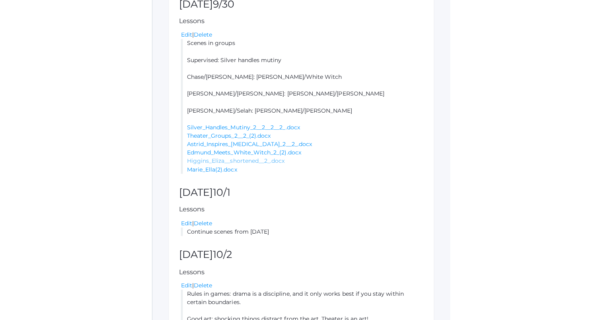
scroll to position [239, 0]
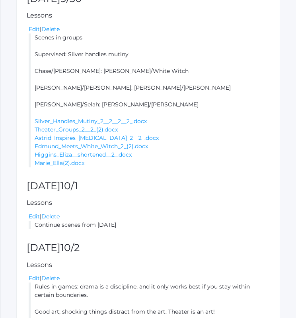
drag, startPoint x: 35, startPoint y: 37, endPoint x: 119, endPoint y: 101, distance: 105.6
click at [119, 101] on li "Scenes in groups Supervised: Silver handles mutiny Chase/[PERSON_NAME]: [PERSON…" at bounding box center [149, 100] width 241 height 134
copy li "Scenes in groups Supervised: Silver handles mutiny Chase/[PERSON_NAME]: [PERSON…"
